Goal: Information Seeking & Learning: Learn about a topic

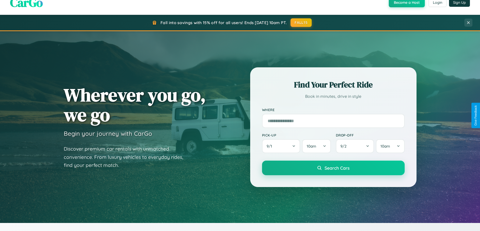
scroll to position [969, 0]
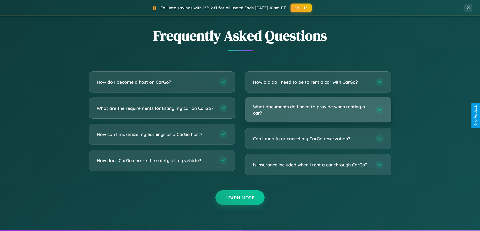
click at [318, 110] on h3 "What documents do I need to provide when renting a car?" at bounding box center [311, 110] width 117 height 12
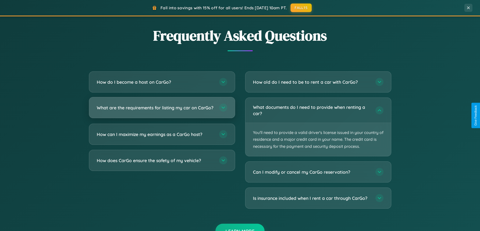
click at [162, 110] on h3 "What are the requirements for listing my car on CarGo?" at bounding box center [155, 108] width 117 height 6
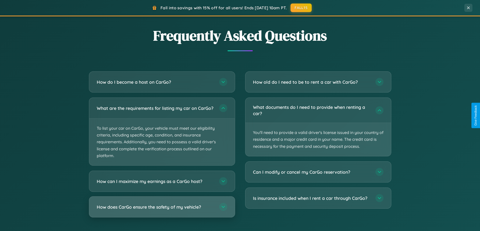
click at [162, 211] on h3 "How does CarGo ensure the safety of my vehicle?" at bounding box center [155, 207] width 117 height 6
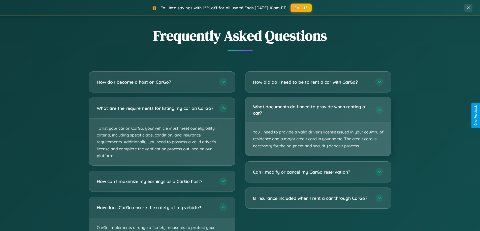
click at [318, 126] on p "You'll need to provide a valid driver's license issued in your country of resid…" at bounding box center [318, 139] width 146 height 33
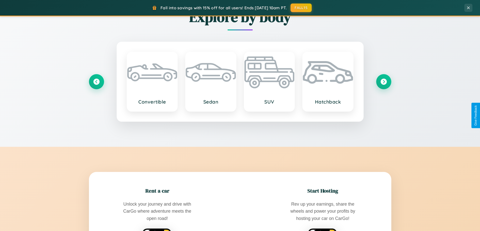
scroll to position [217, 0]
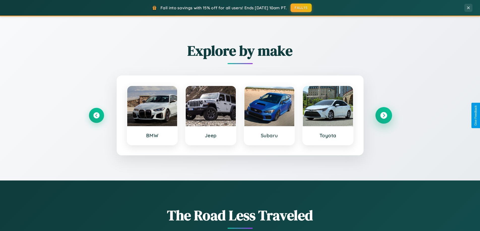
click at [383, 116] on icon at bounding box center [383, 115] width 7 height 7
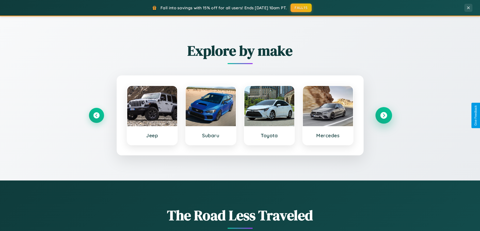
click at [383, 116] on icon at bounding box center [383, 115] width 7 height 7
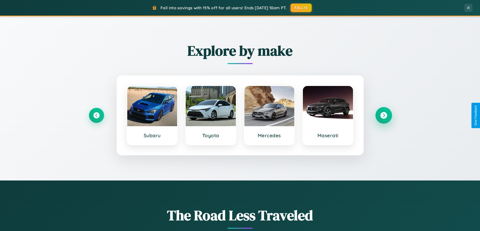
click at [383, 116] on icon at bounding box center [383, 115] width 7 height 7
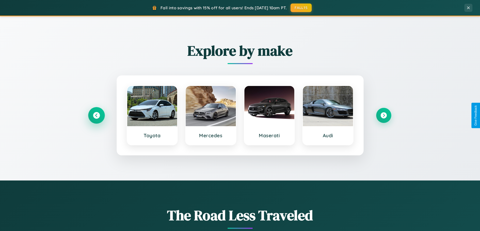
click at [96, 116] on icon at bounding box center [96, 115] width 7 height 7
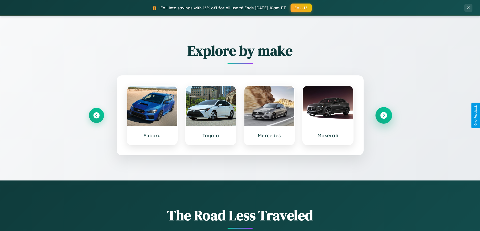
click at [383, 116] on icon at bounding box center [383, 115] width 7 height 7
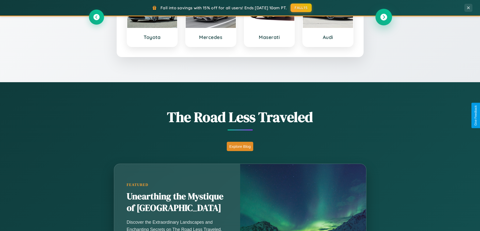
scroll to position [347, 0]
